Goal: Transaction & Acquisition: Purchase product/service

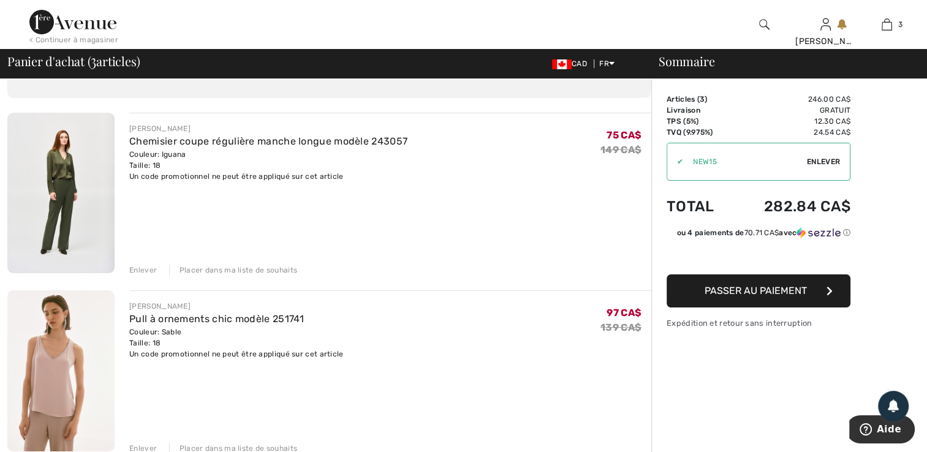
scroll to position [61, 0]
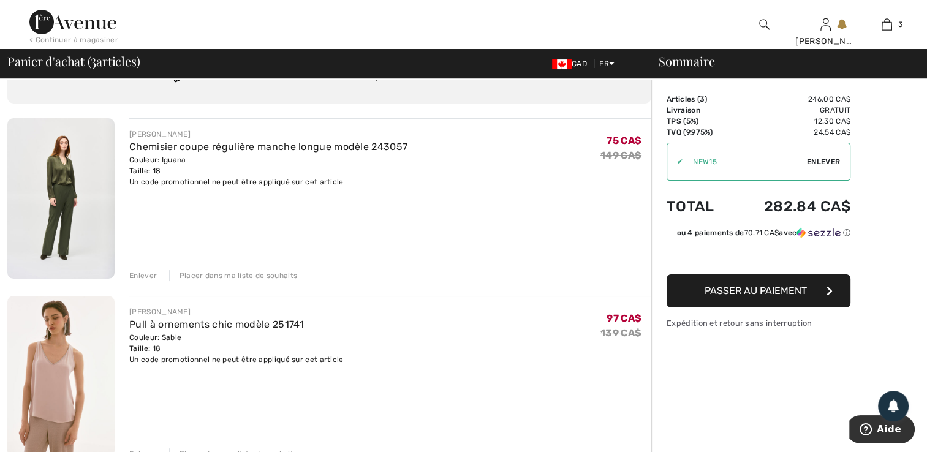
click at [151, 275] on div "Enlever" at bounding box center [143, 275] width 28 height 11
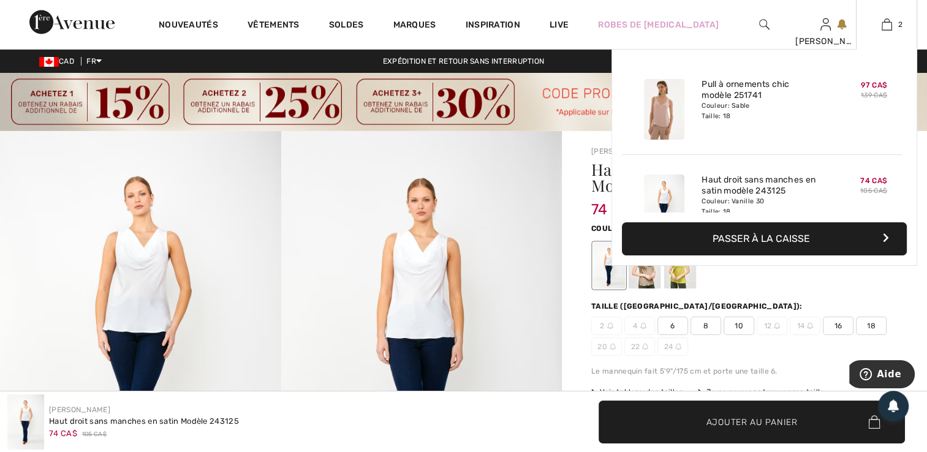
click at [767, 241] on button "Passer à la caisse" at bounding box center [764, 238] width 285 height 33
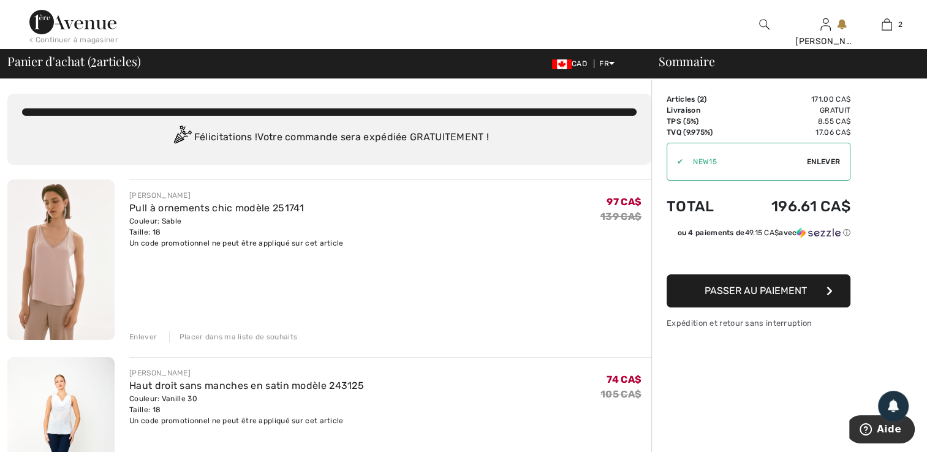
click at [679, 162] on div "✔" at bounding box center [675, 161] width 16 height 11
drag, startPoint x: 714, startPoint y: 156, endPoint x: 672, endPoint y: 160, distance: 42.4
click at [672, 160] on div "✔" at bounding box center [675, 161] width 16 height 11
click at [727, 165] on div "✔ Utiliser Enlever" at bounding box center [759, 162] width 184 height 38
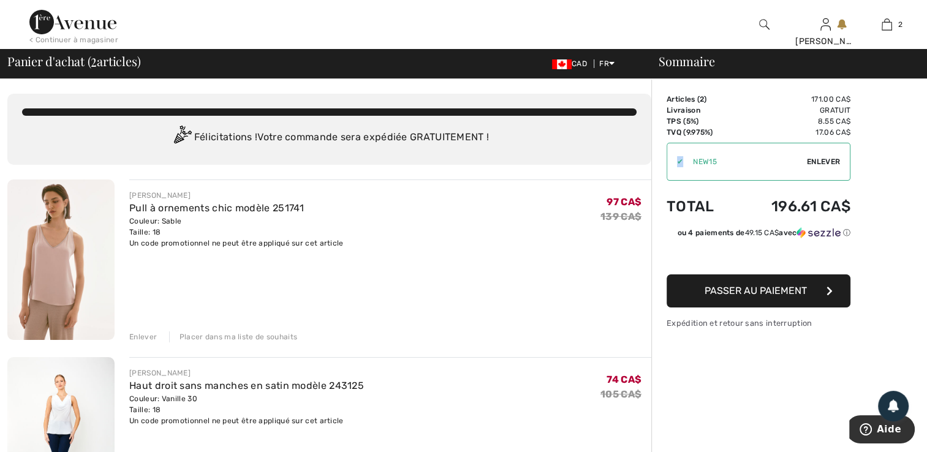
drag, startPoint x: 727, startPoint y: 165, endPoint x: 675, endPoint y: 155, distance: 53.1
click at [675, 155] on div "✔ Utiliser Enlever" at bounding box center [759, 162] width 184 height 38
copy div "✔"
drag, startPoint x: 824, startPoint y: 162, endPoint x: 810, endPoint y: 161, distance: 13.5
click at [824, 162] on span "Enlever" at bounding box center [823, 161] width 33 height 11
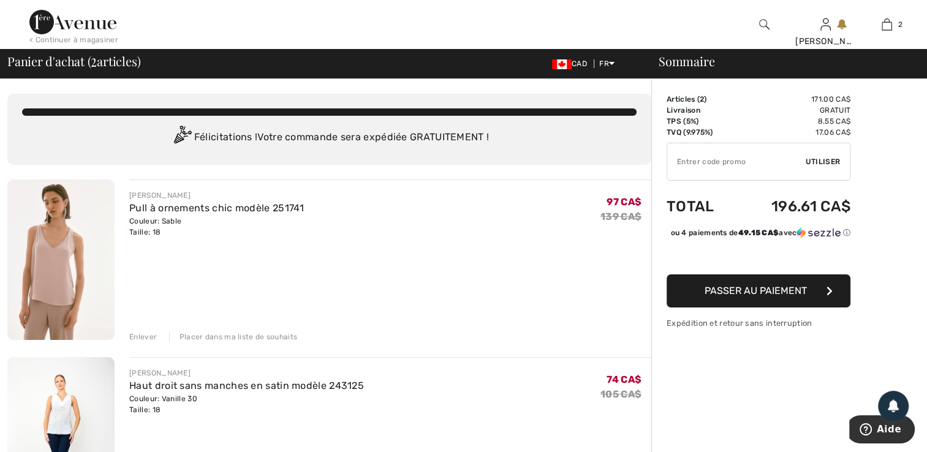
click at [678, 161] on input "TEXT" at bounding box center [736, 161] width 138 height 37
paste input "✔"
type input "✔"
type input "SALEAVENUE"
click at [809, 165] on span "Utiliser" at bounding box center [823, 161] width 34 height 11
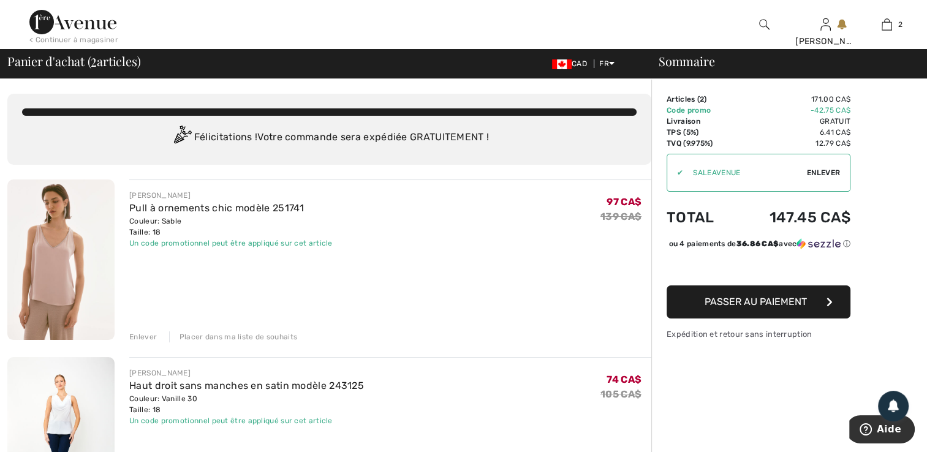
click at [741, 308] on span "Passer au paiement" at bounding box center [756, 302] width 102 height 12
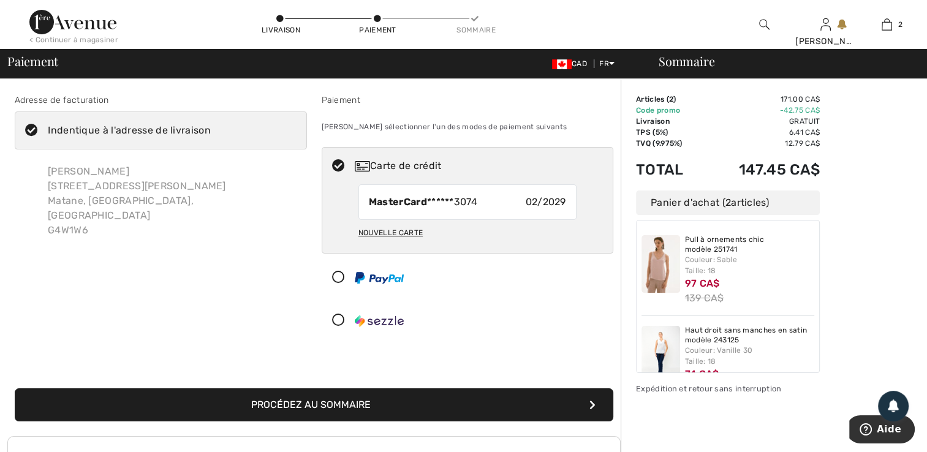
click at [303, 402] on button "Procédez au sommaire" at bounding box center [314, 404] width 599 height 33
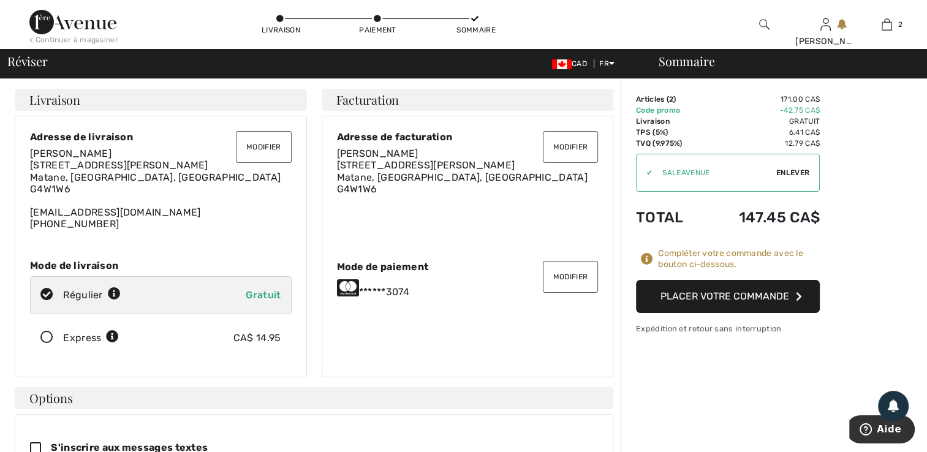
click at [745, 294] on button "Placer votre commande" at bounding box center [728, 296] width 184 height 33
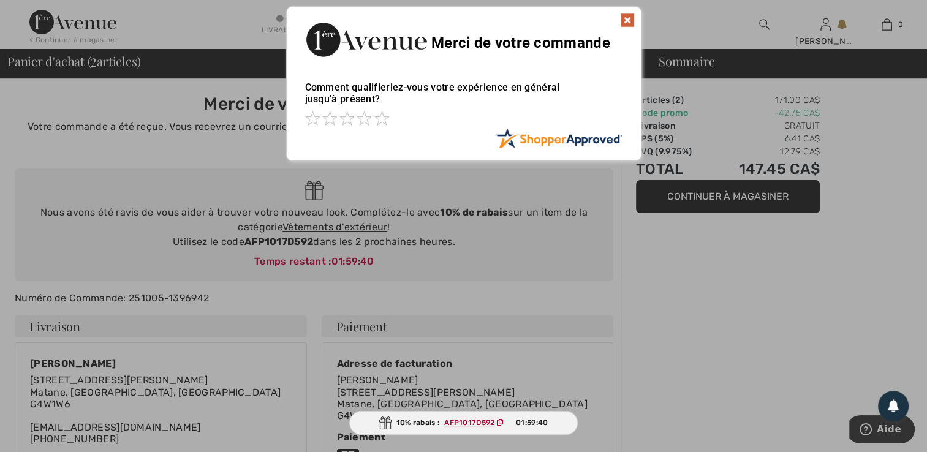
click at [623, 17] on img at bounding box center [627, 20] width 15 height 15
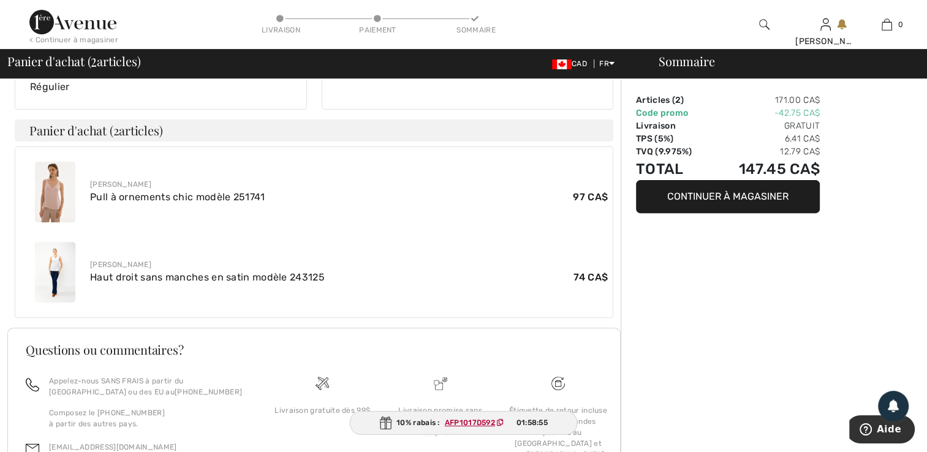
scroll to position [385, 0]
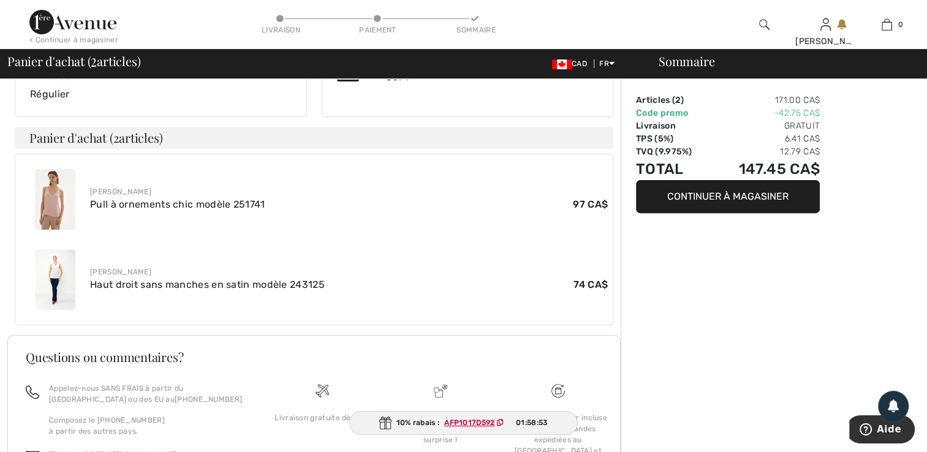
click at [46, 205] on img at bounding box center [55, 199] width 40 height 61
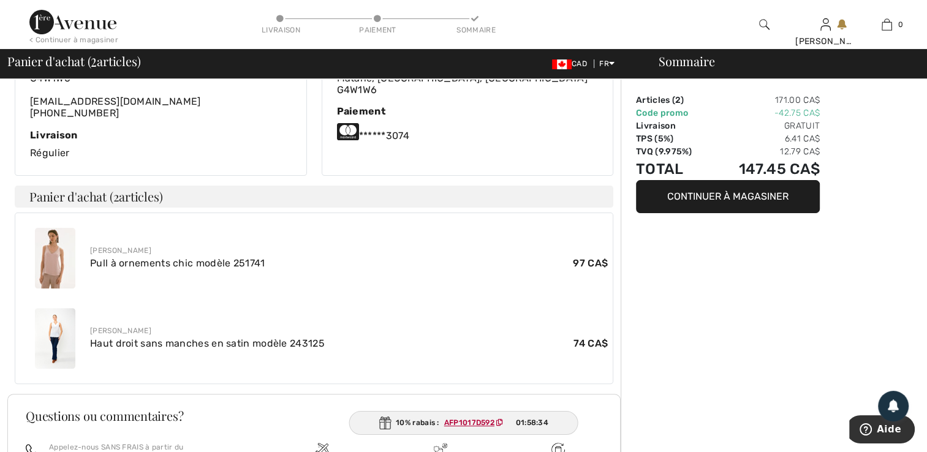
click at [54, 335] on img at bounding box center [55, 338] width 40 height 61
